Goal: Check status: Check status

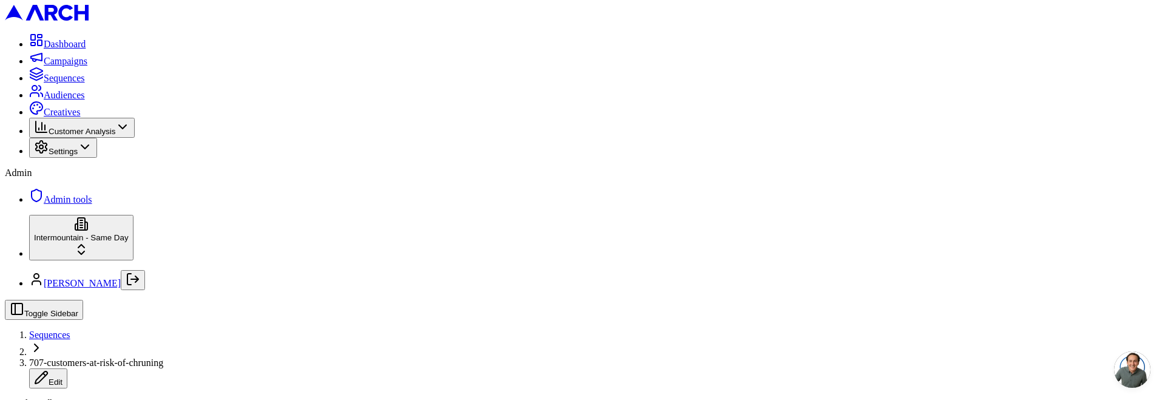
click at [70, 329] on span "Sequences" at bounding box center [49, 334] width 41 height 10
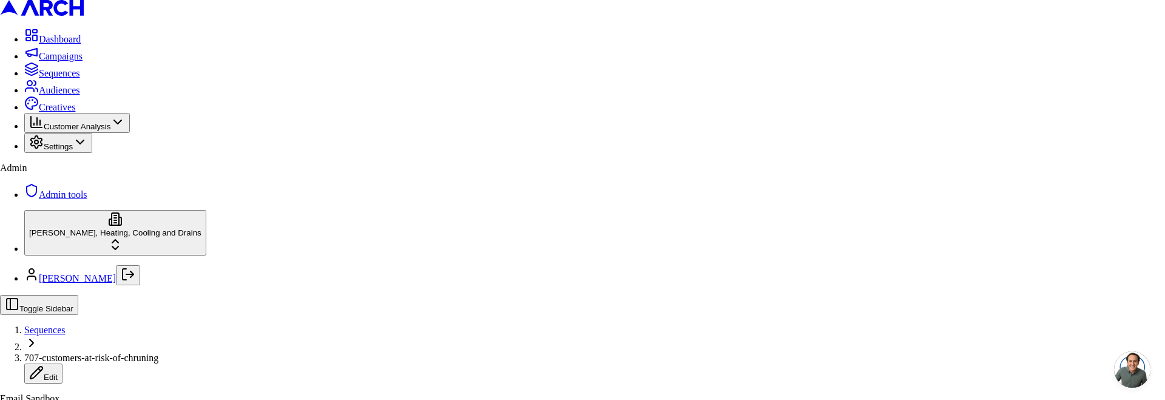
scroll to position [384, 0]
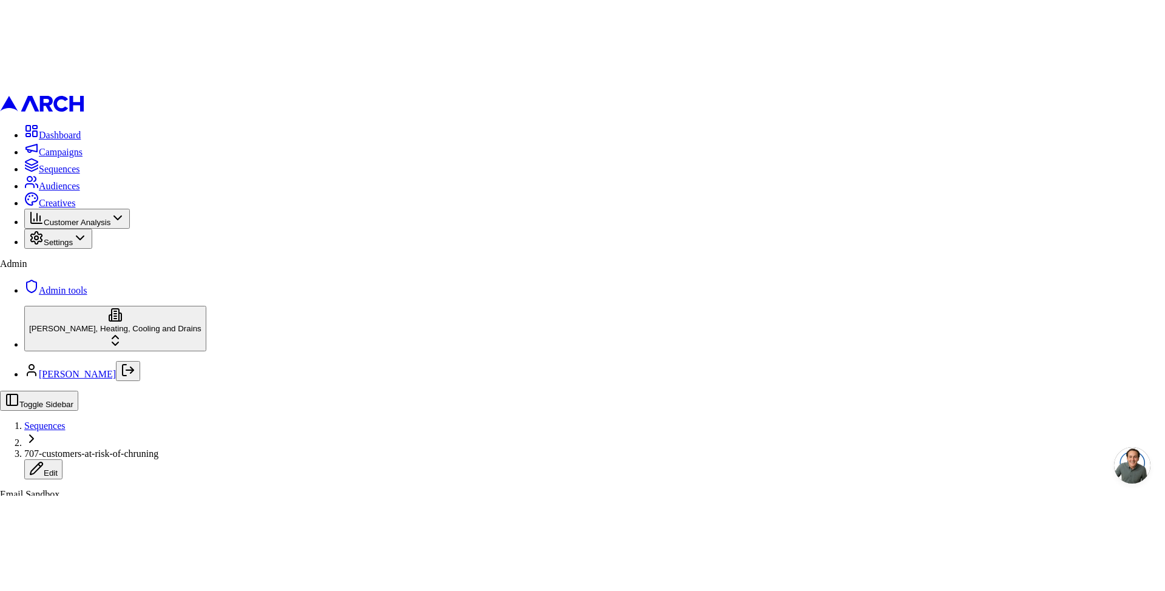
scroll to position [0, 0]
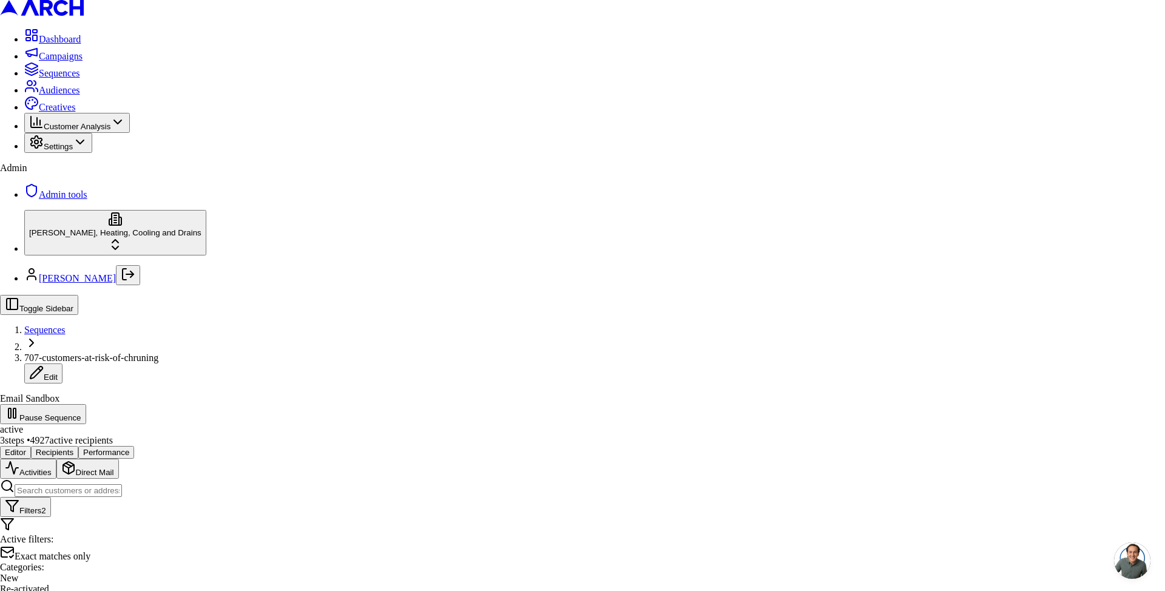
scroll to position [212, 0]
